Goal: Obtain resource: Download file/media

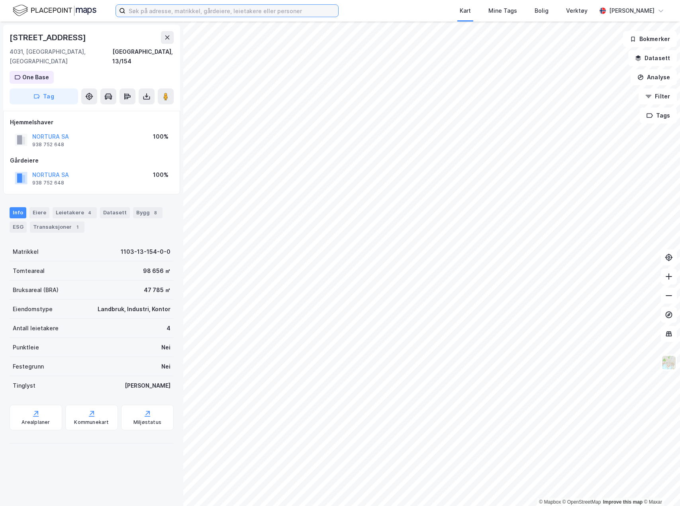
click at [171, 14] on input at bounding box center [232, 11] width 213 height 12
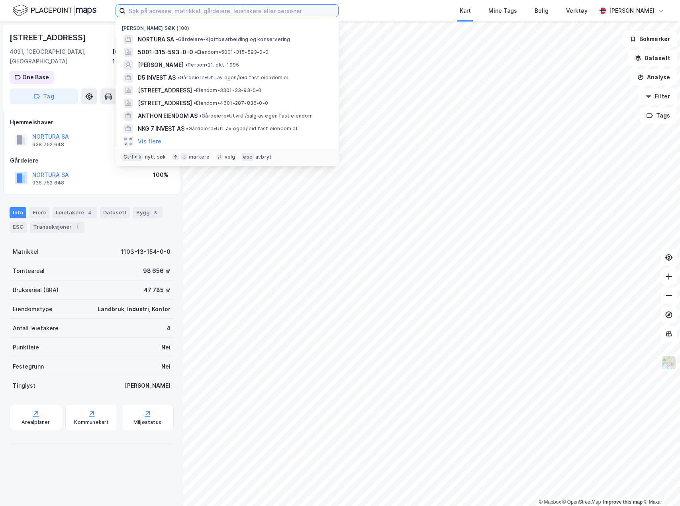
type input "o"
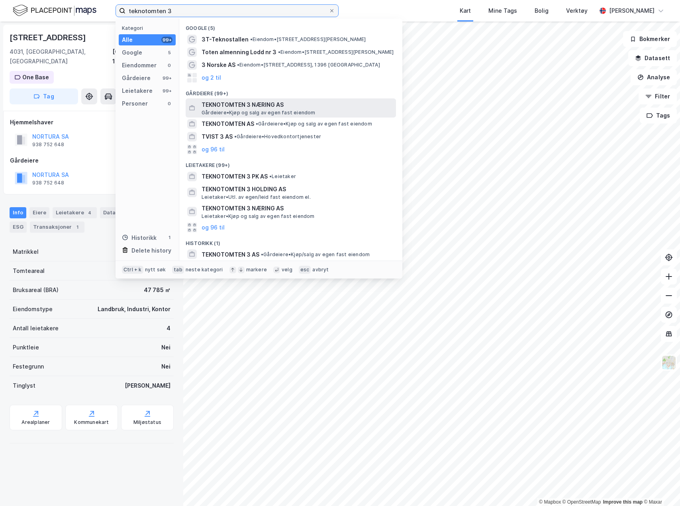
type input "teknotomten 3"
click at [298, 107] on span "TEKNOTOMTEN 3 NÆRING AS" at bounding box center [297, 105] width 191 height 10
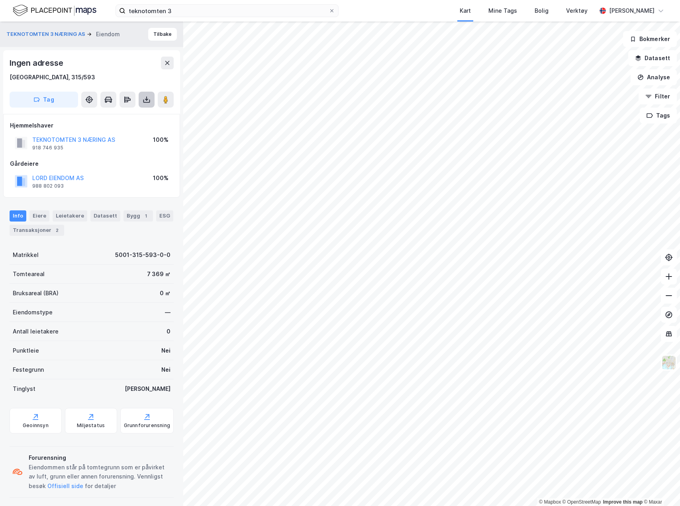
click at [141, 96] on button at bounding box center [147, 100] width 16 height 16
click at [118, 114] on div "Last ned grunnbok" at bounding box center [107, 115] width 46 height 6
